Goal: Check status

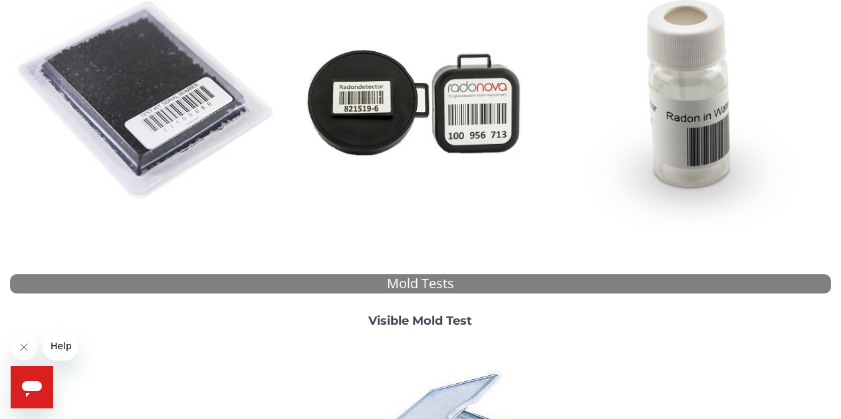
scroll to position [249, 0]
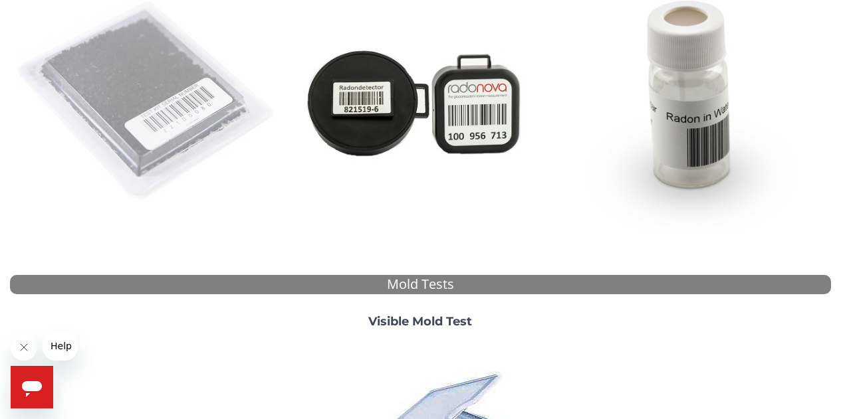
click at [134, 82] on img at bounding box center [146, 101] width 263 height 263
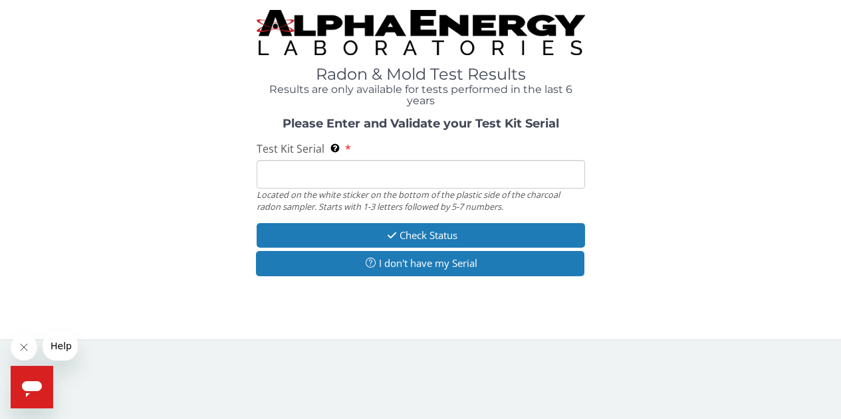
scroll to position [0, 0]
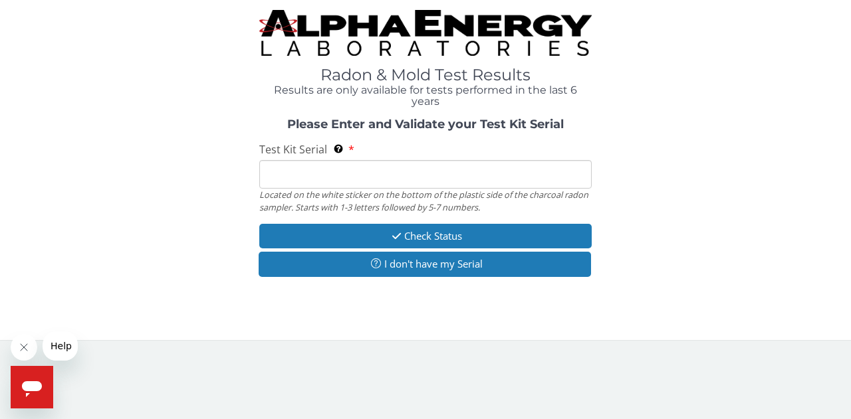
click at [330, 176] on input "Test Kit Serial Located on the white sticker on the bottom of the plastic side …" at bounding box center [425, 174] width 332 height 29
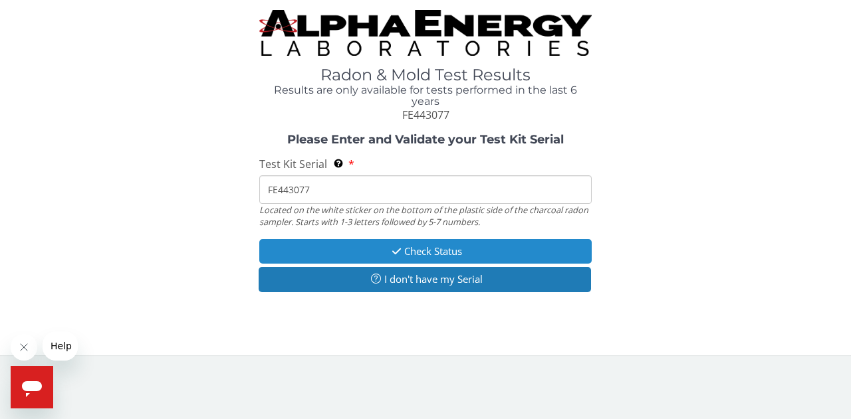
type input "FE443077"
click at [431, 249] on button "Check Status" at bounding box center [425, 251] width 332 height 25
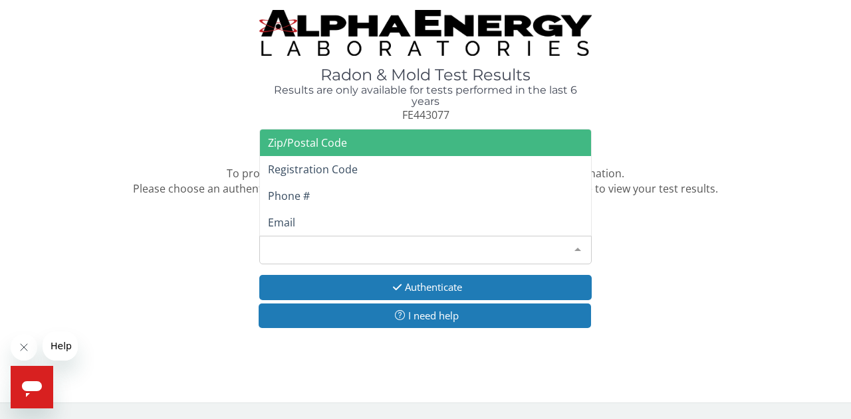
click at [583, 253] on div at bounding box center [577, 249] width 27 height 25
click at [519, 132] on span "Zip/Postal Code" at bounding box center [425, 143] width 331 height 27
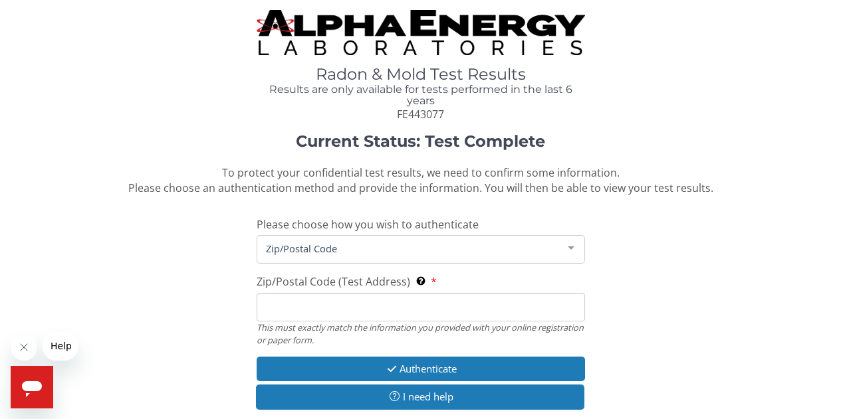
click at [305, 307] on input "Zip/Postal Code (Test Address) This must exactly match the information you prov…" at bounding box center [421, 307] width 328 height 29
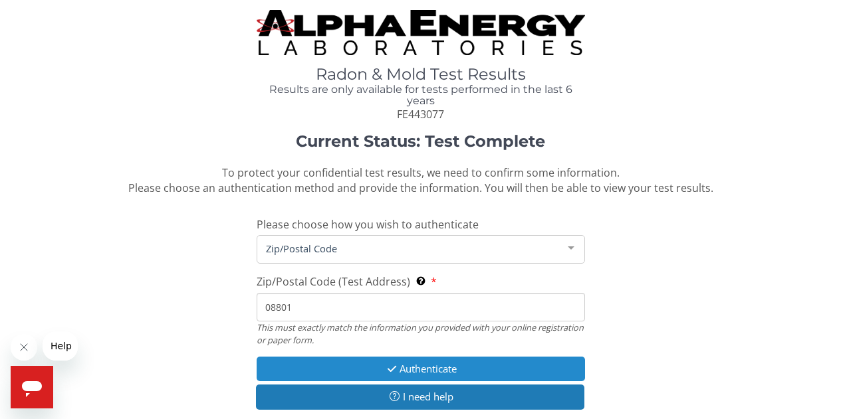
type input "08801"
click at [401, 367] on button "Authenticate" at bounding box center [421, 369] width 328 height 25
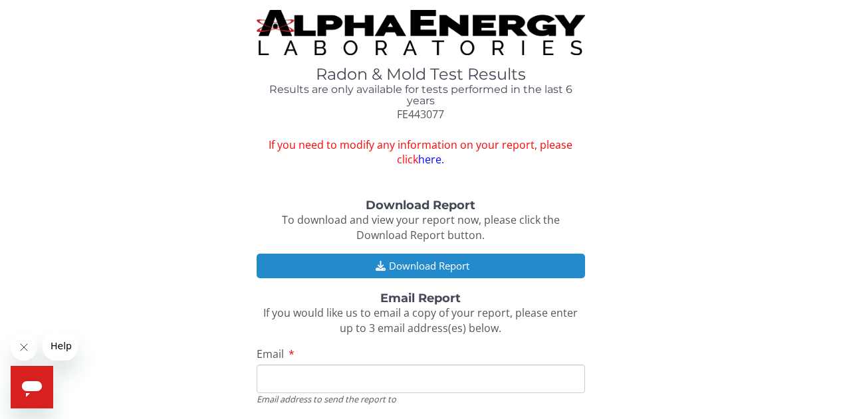
click at [457, 262] on button "Download Report" at bounding box center [421, 266] width 328 height 25
